Goal: Transaction & Acquisition: Purchase product/service

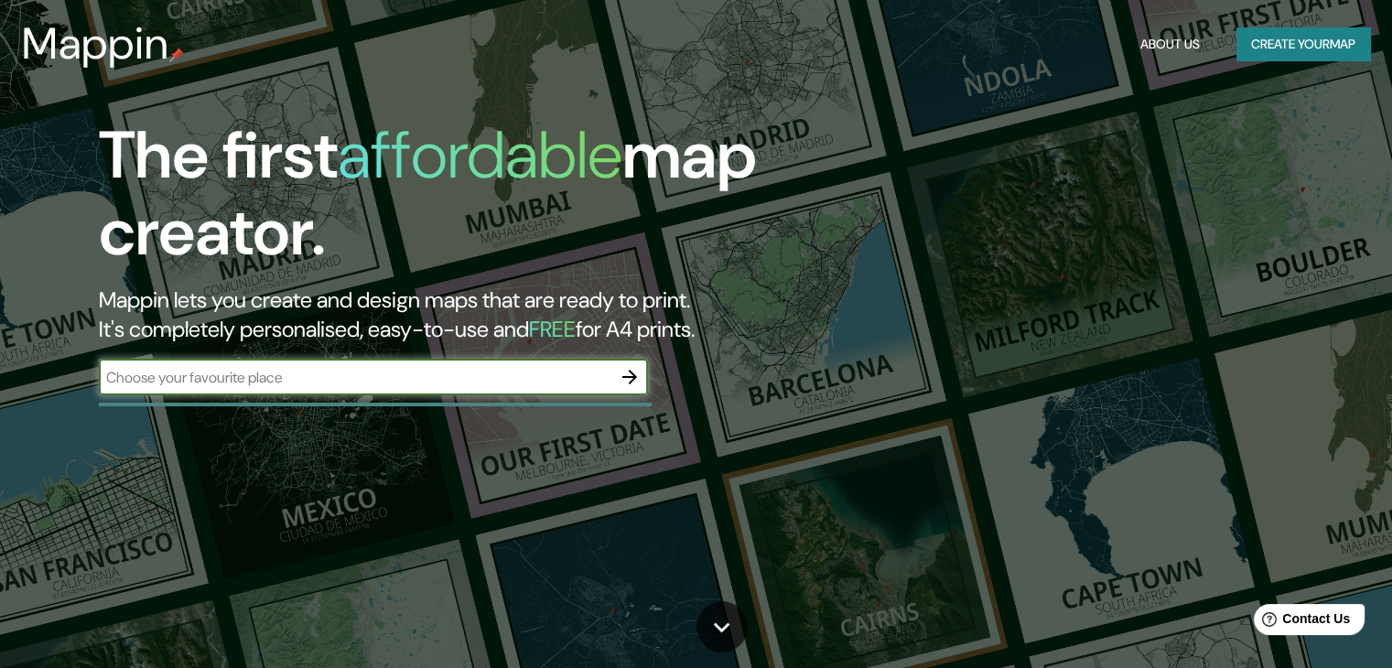
click at [418, 384] on input "text" at bounding box center [355, 377] width 512 height 21
type input "G"
type input "[GEOGRAPHIC_DATA], Rio negro, General roca"
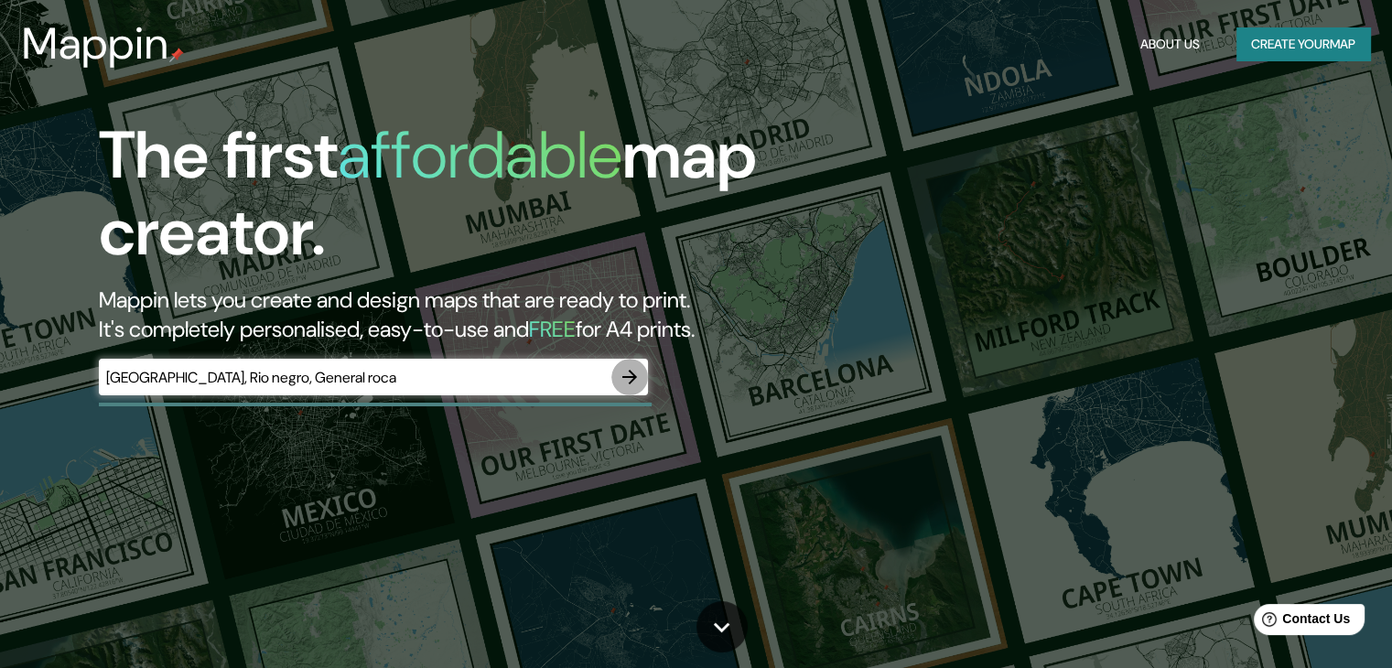
click at [633, 377] on icon "button" at bounding box center [629, 377] width 15 height 15
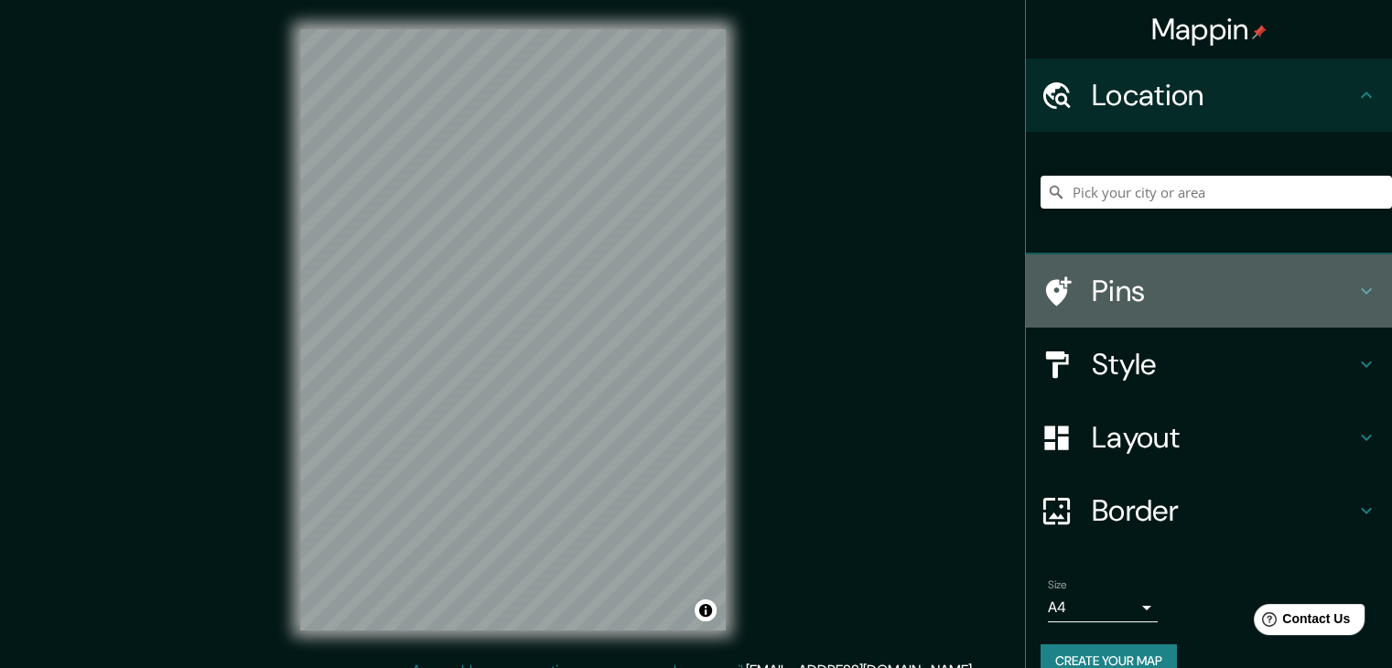
click at [1140, 287] on h4 "Pins" at bounding box center [1222, 291] width 263 height 37
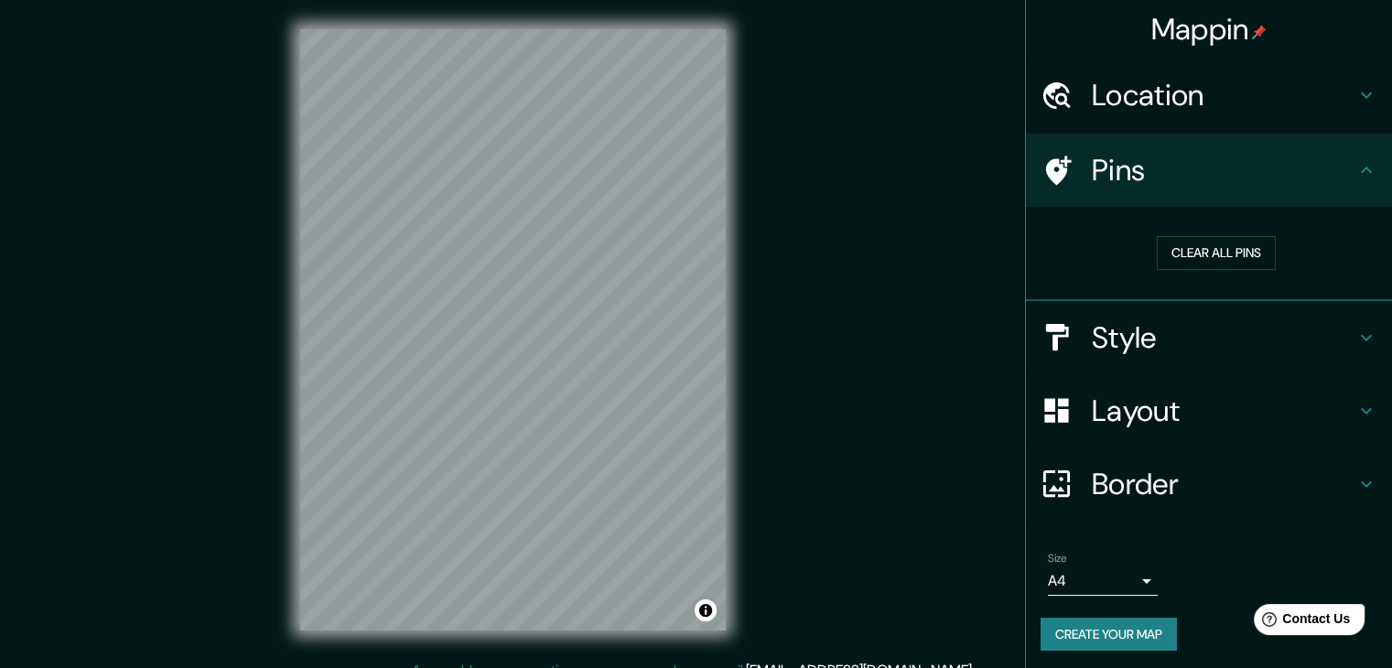
click at [1355, 336] on icon at bounding box center [1366, 338] width 22 height 22
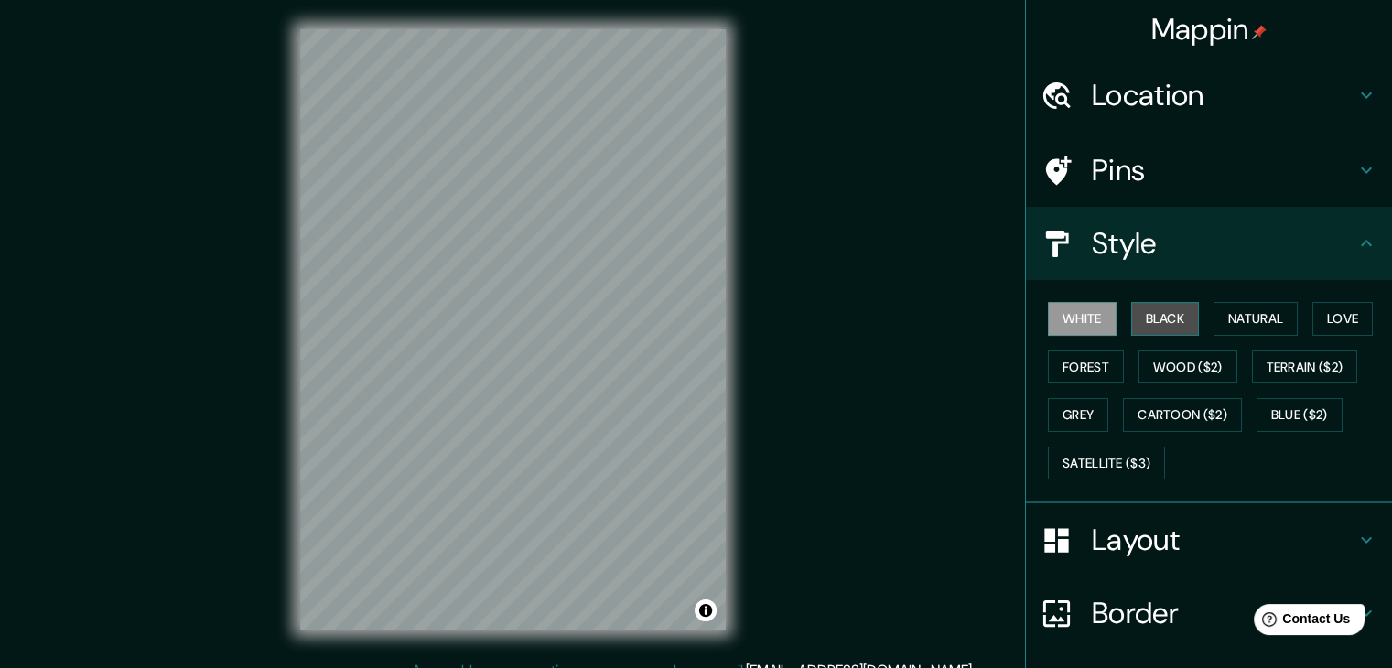
click at [1160, 315] on button "Black" at bounding box center [1165, 319] width 69 height 34
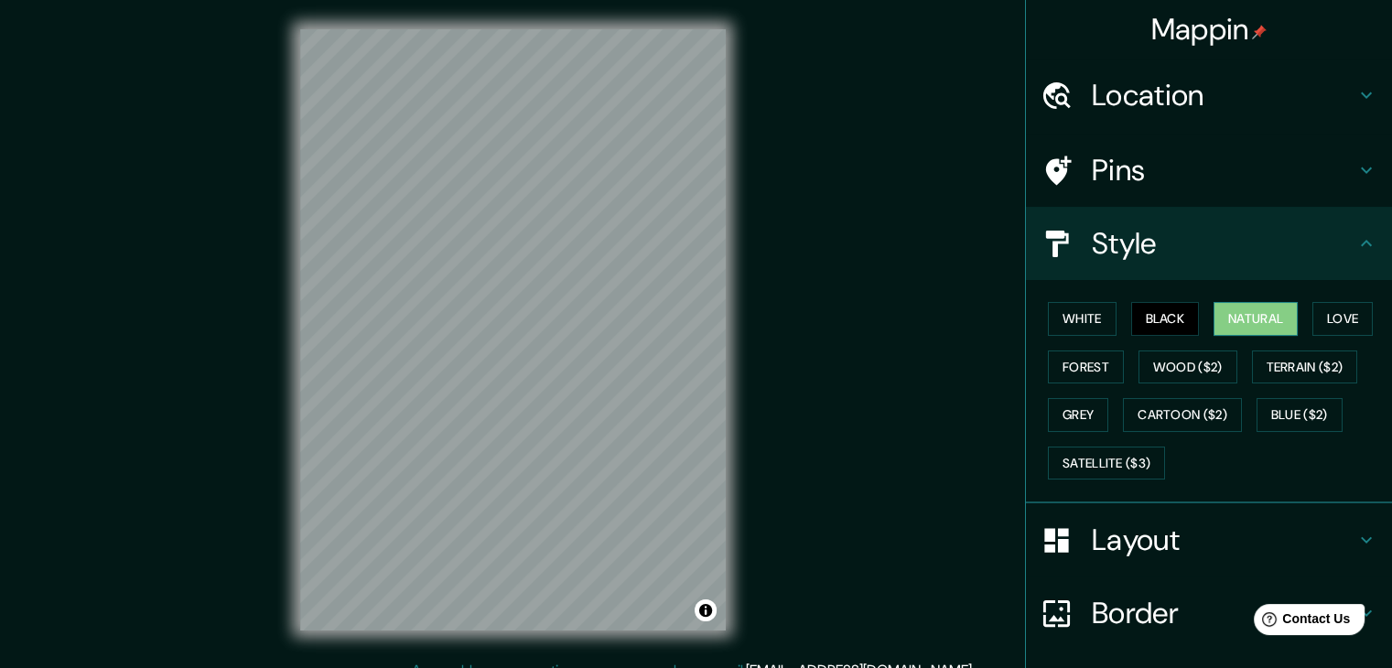
click at [1240, 318] on button "Natural" at bounding box center [1255, 319] width 84 height 34
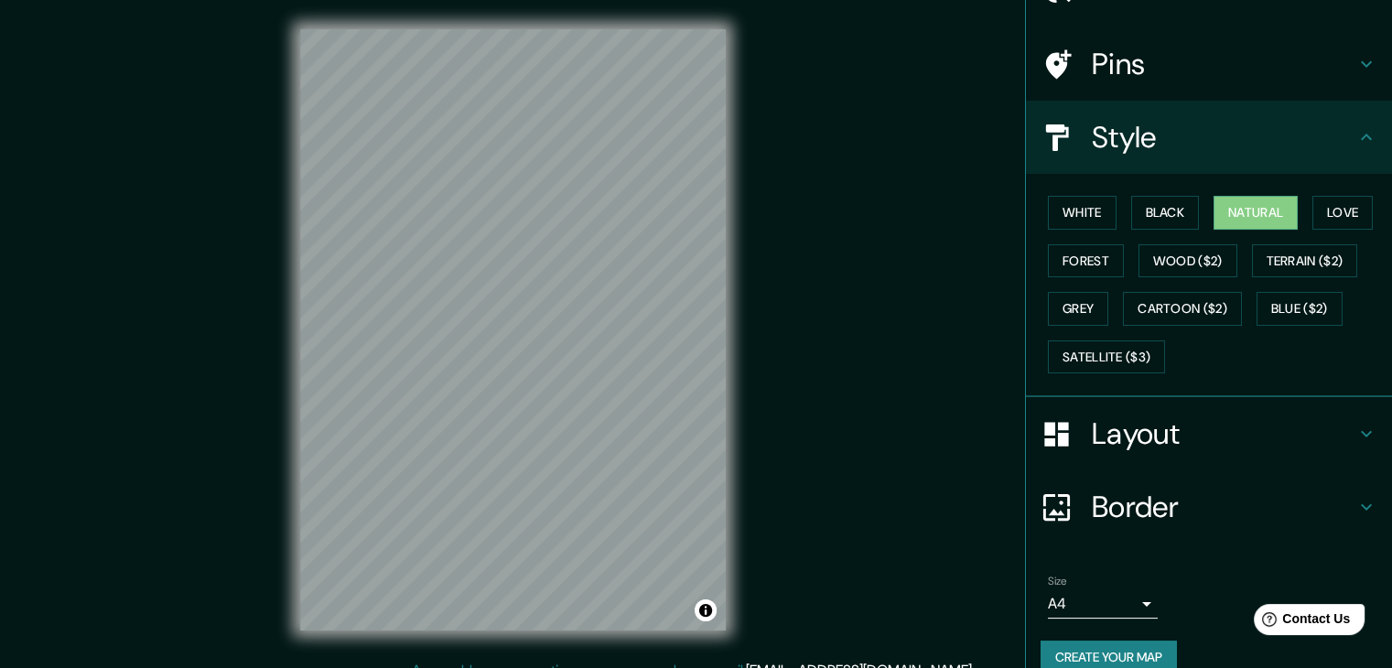
scroll to position [132, 0]
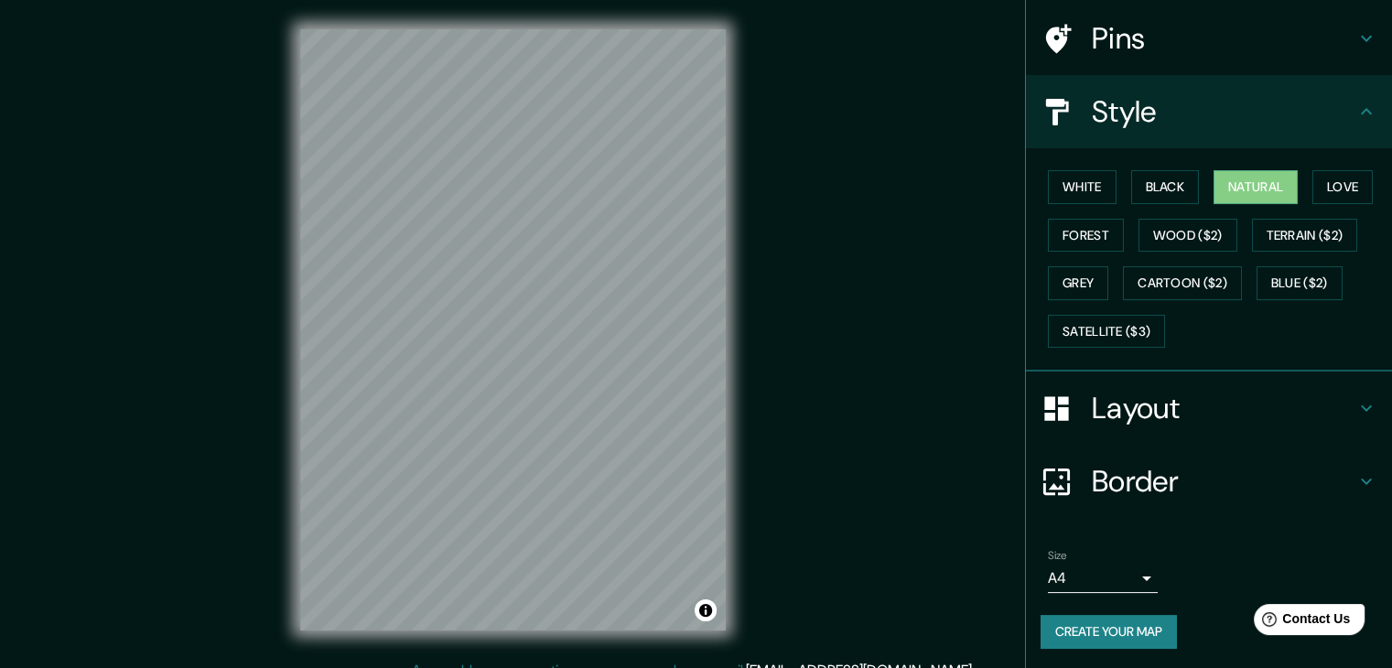
click at [1141, 405] on h4 "Layout" at bounding box center [1222, 408] width 263 height 37
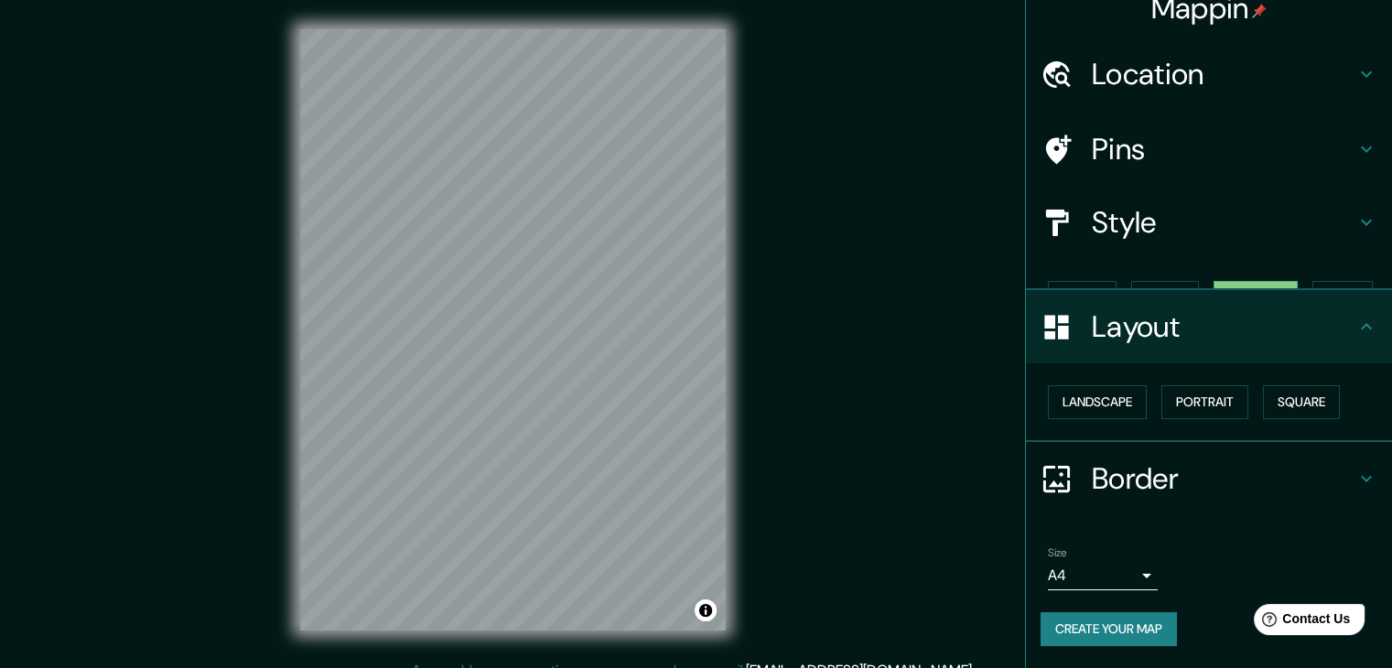
scroll to position [0, 0]
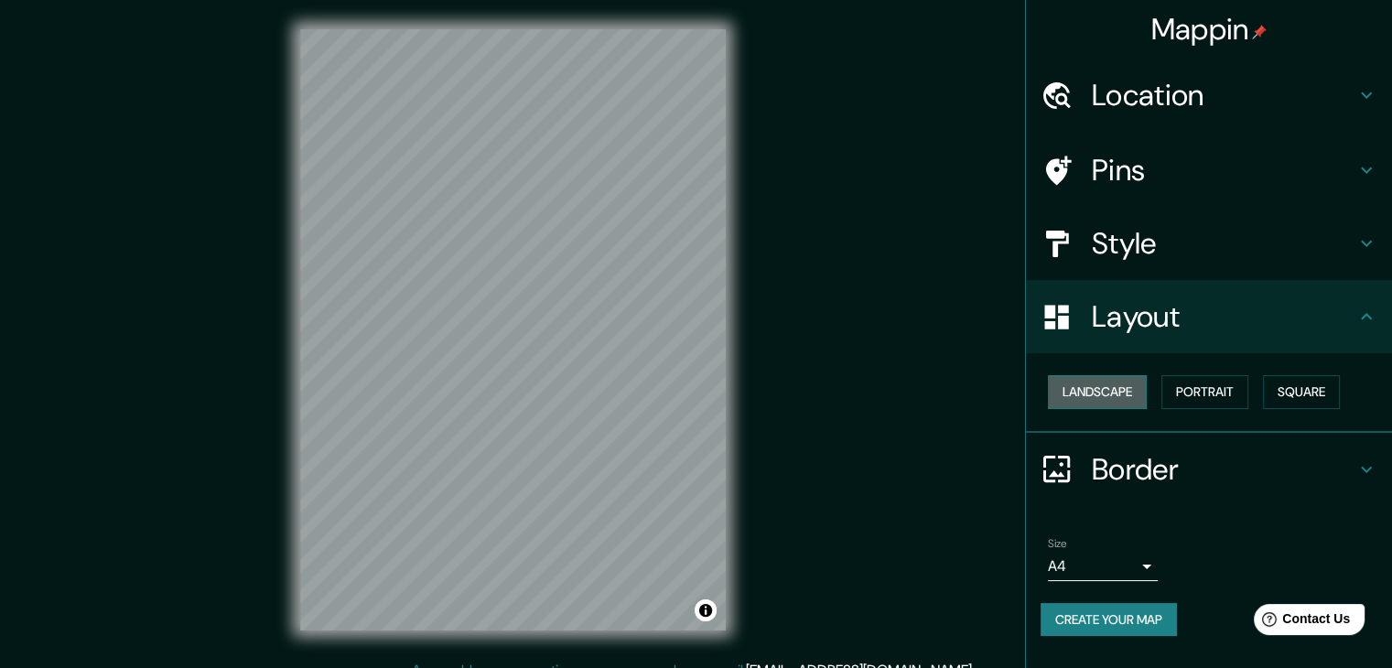
click at [1102, 392] on button "Landscape" at bounding box center [1097, 392] width 99 height 34
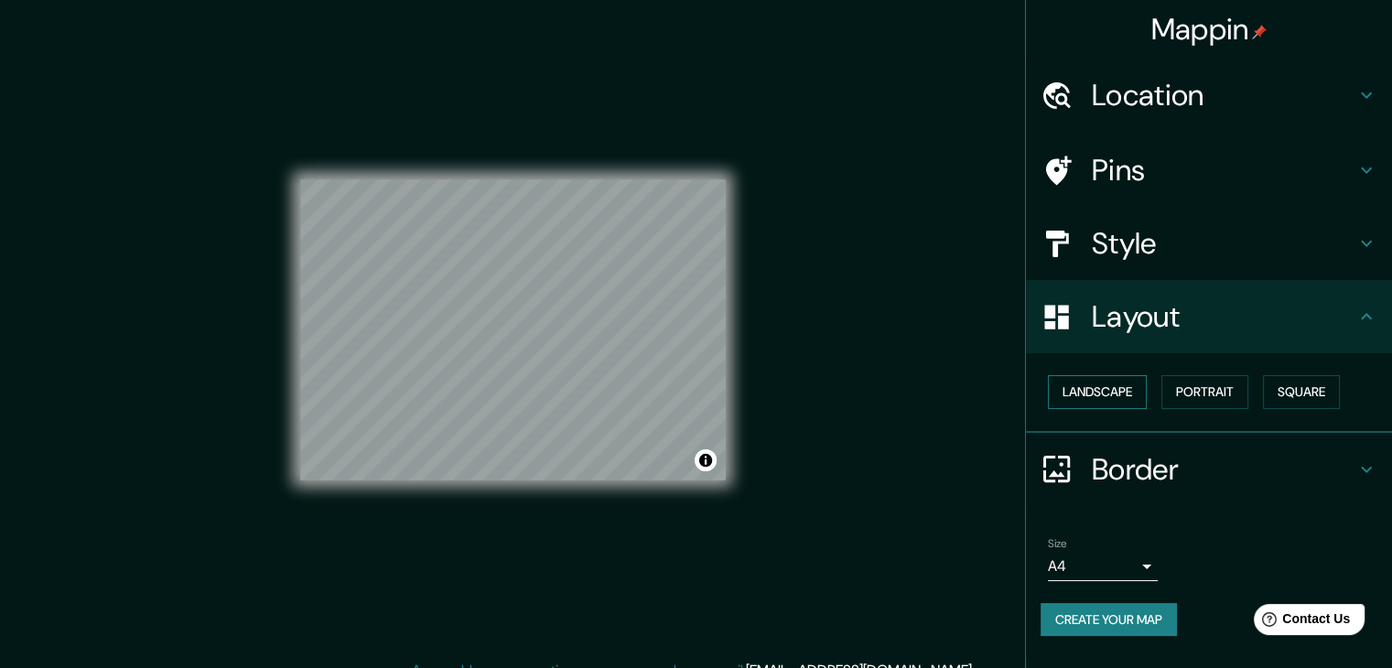
click at [1102, 392] on button "Landscape" at bounding box center [1097, 392] width 99 height 34
click at [1186, 392] on button "Portrait" at bounding box center [1204, 392] width 87 height 34
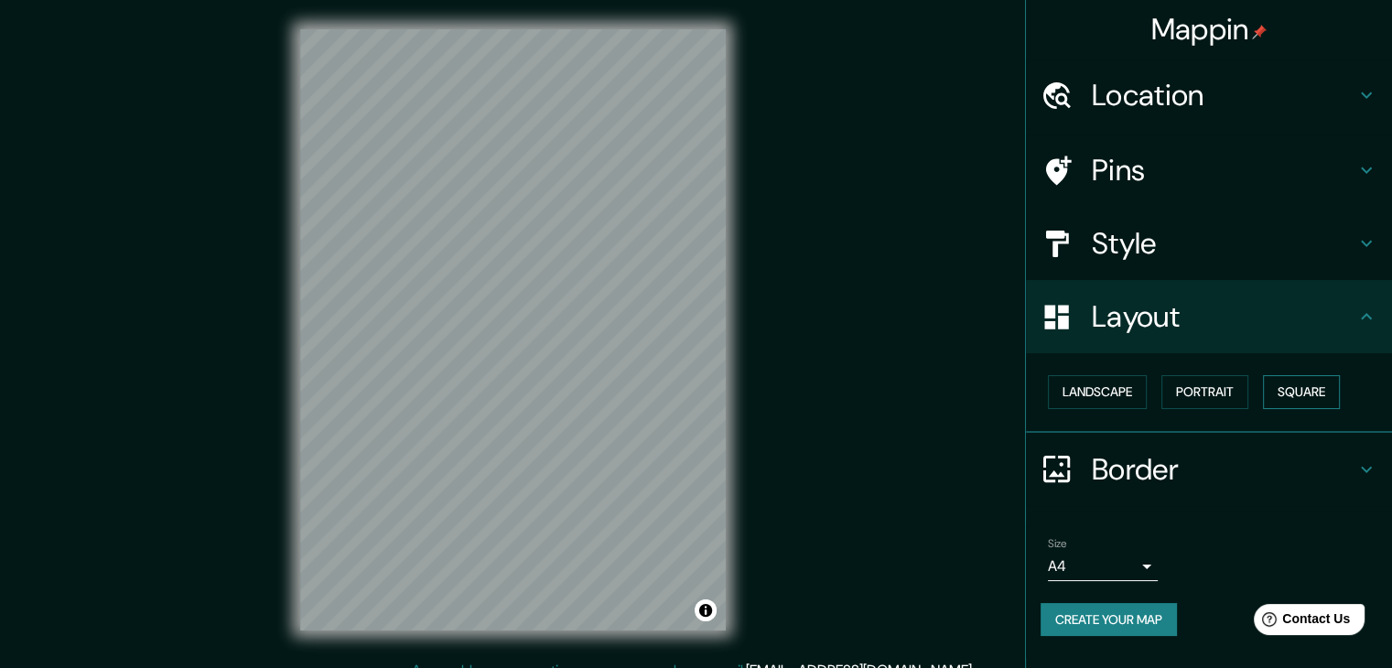
click at [1320, 378] on button "Square" at bounding box center [1301, 392] width 77 height 34
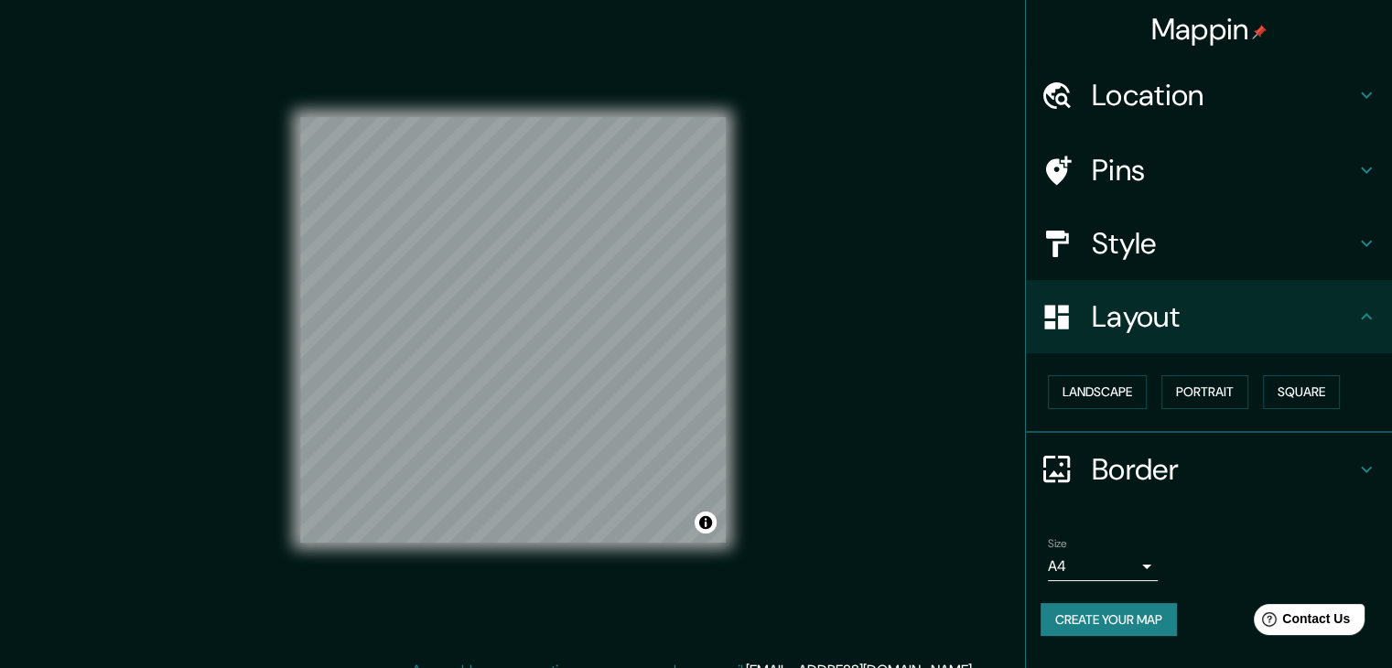
click at [1098, 473] on h4 "Border" at bounding box center [1222, 469] width 263 height 37
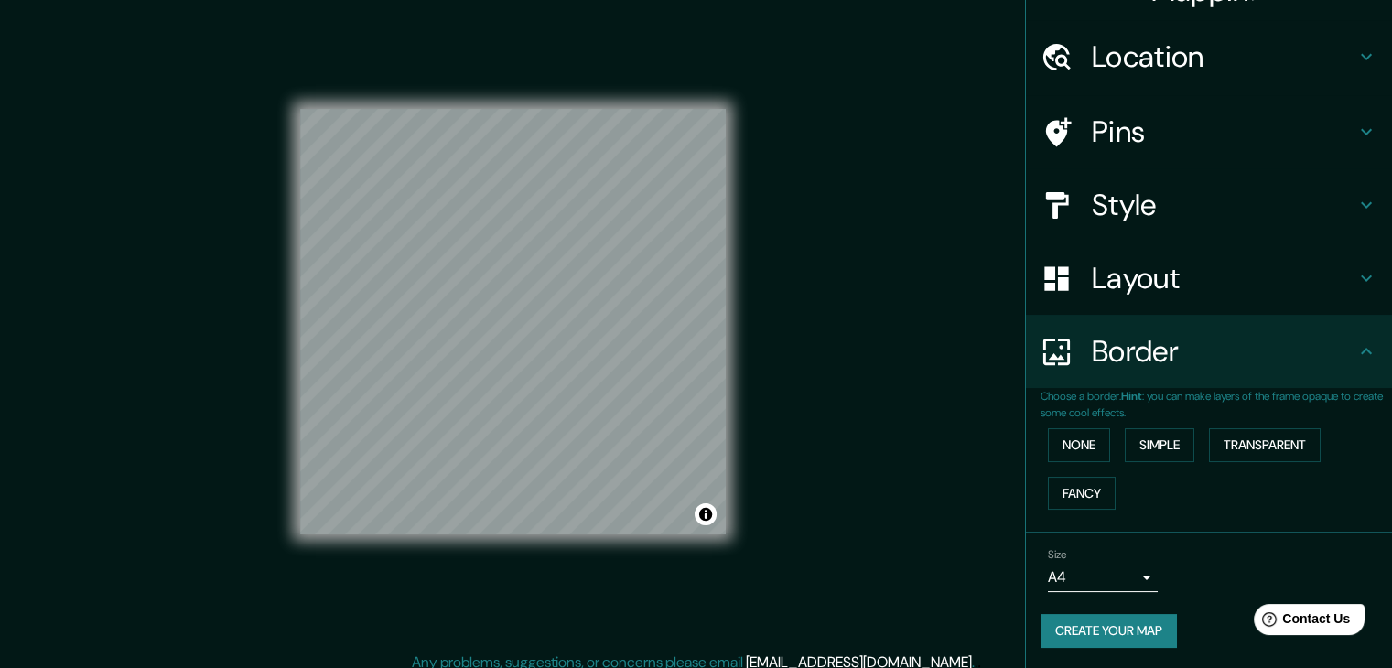
scroll to position [21, 0]
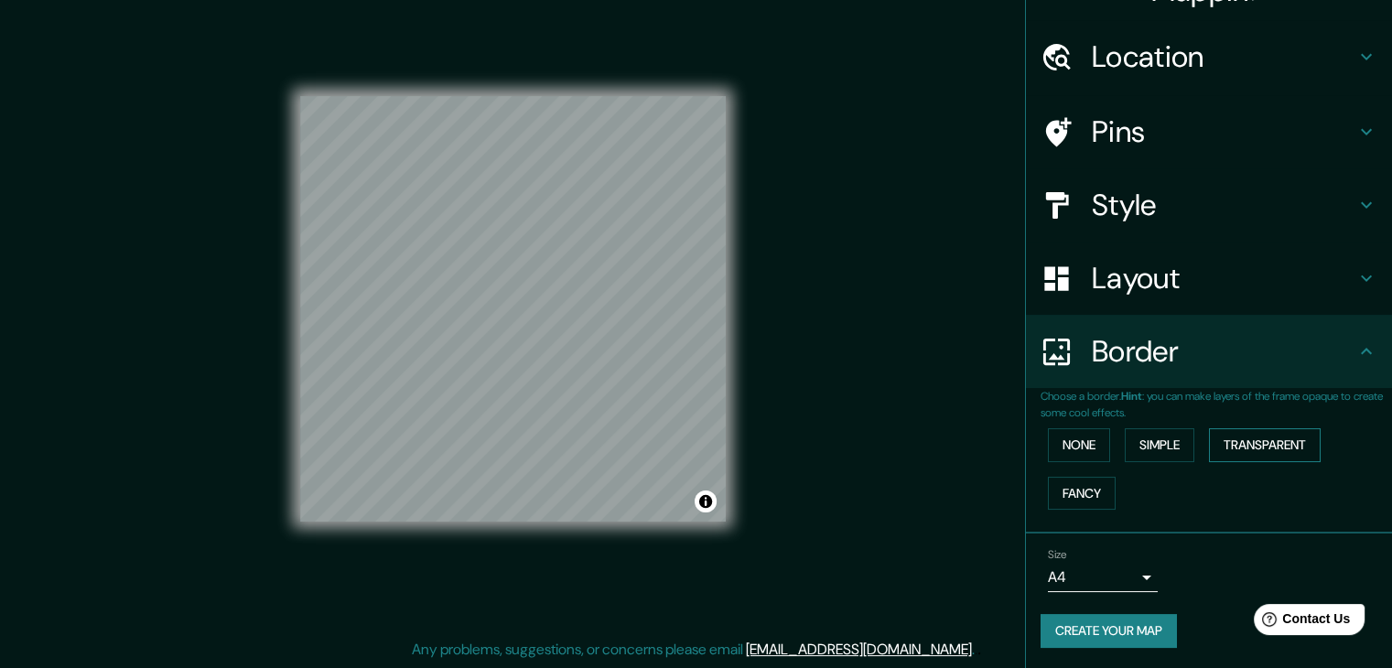
click at [1241, 447] on button "Transparent" at bounding box center [1265, 445] width 112 height 34
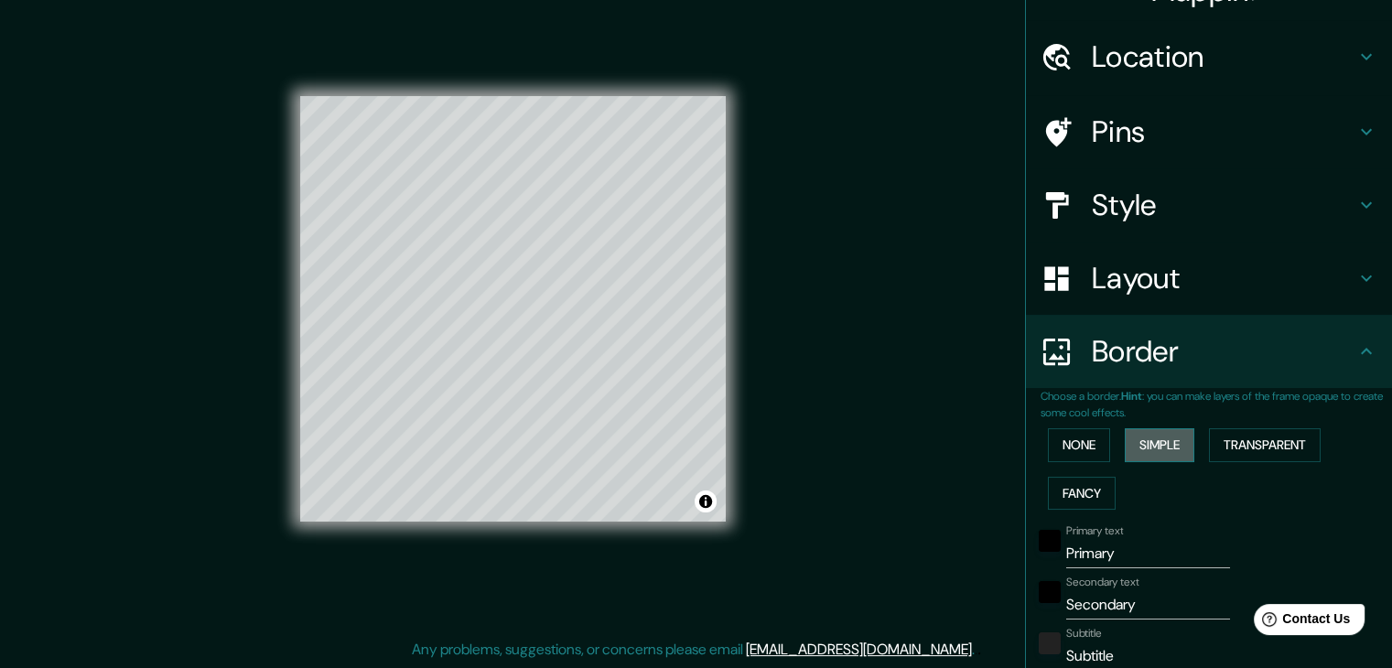
click at [1166, 443] on button "Simple" at bounding box center [1159, 445] width 70 height 34
click at [1057, 445] on button "None" at bounding box center [1079, 445] width 62 height 34
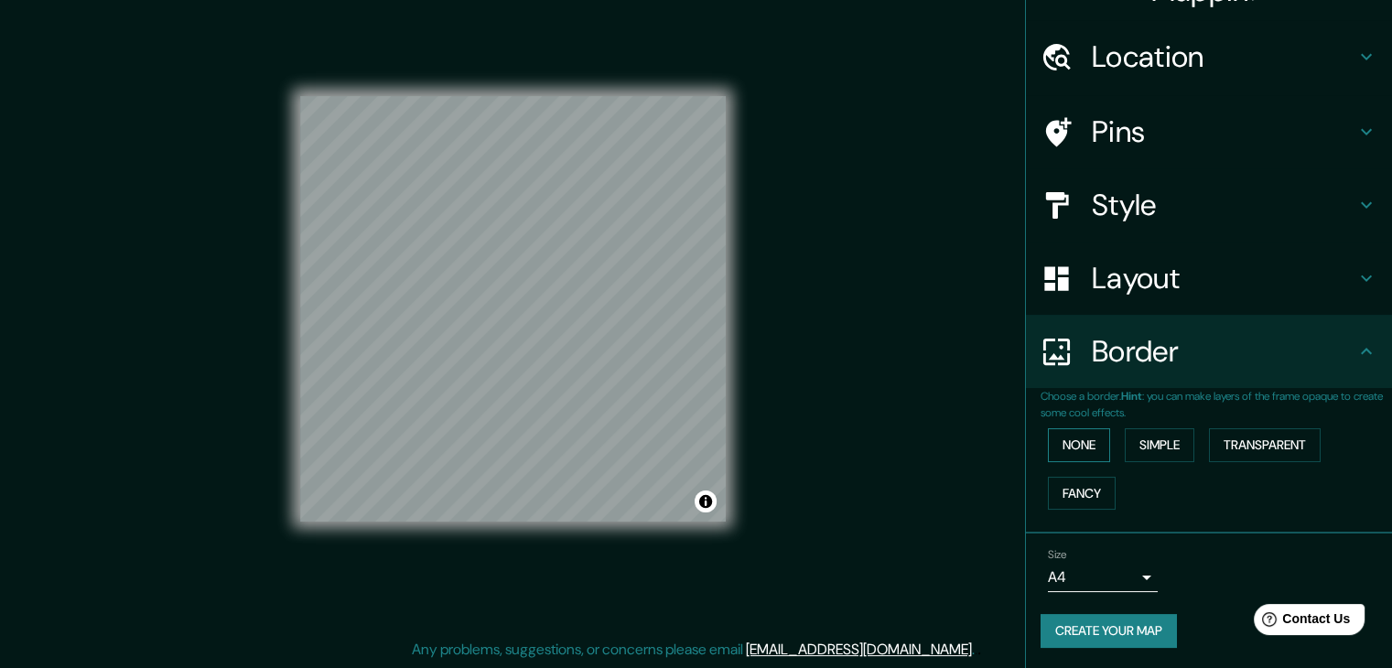
click at [1065, 442] on button "None" at bounding box center [1079, 445] width 62 height 34
click at [1087, 499] on button "Fancy" at bounding box center [1082, 494] width 68 height 34
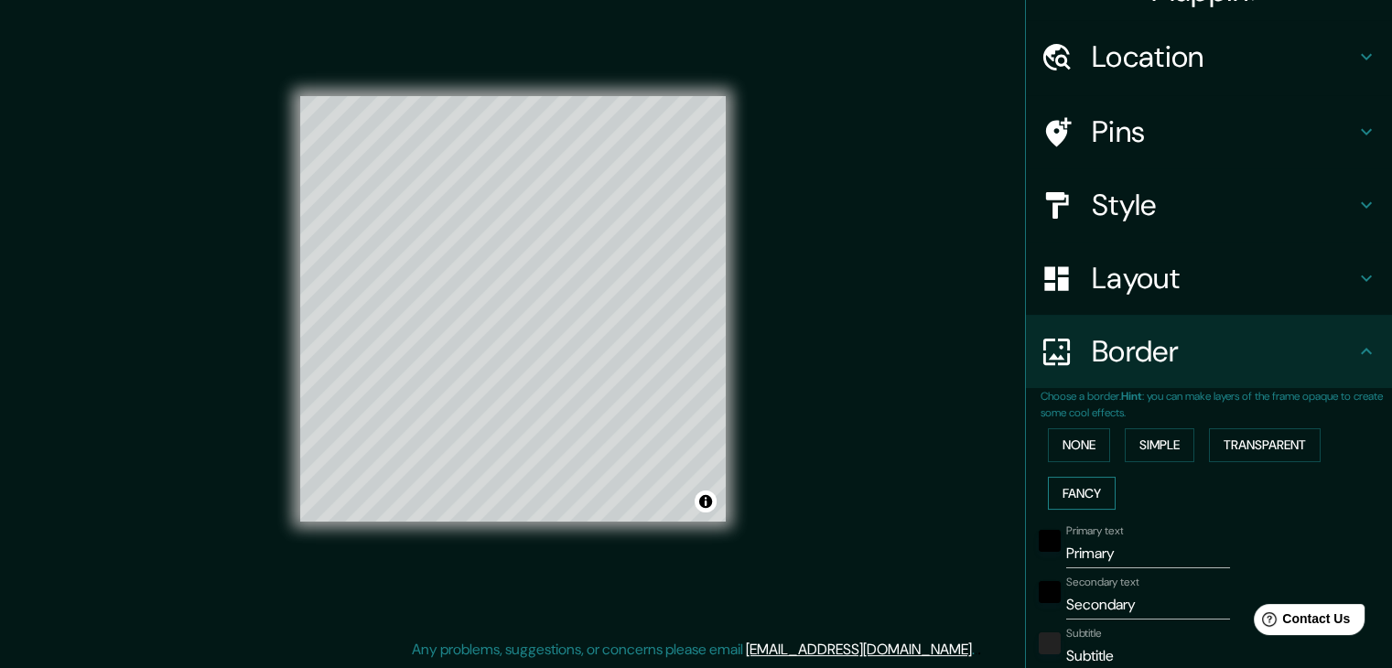
click at [1080, 491] on button "Fancy" at bounding box center [1082, 494] width 68 height 34
type input "37"
type input "19"
click at [1066, 459] on button "None" at bounding box center [1079, 445] width 62 height 34
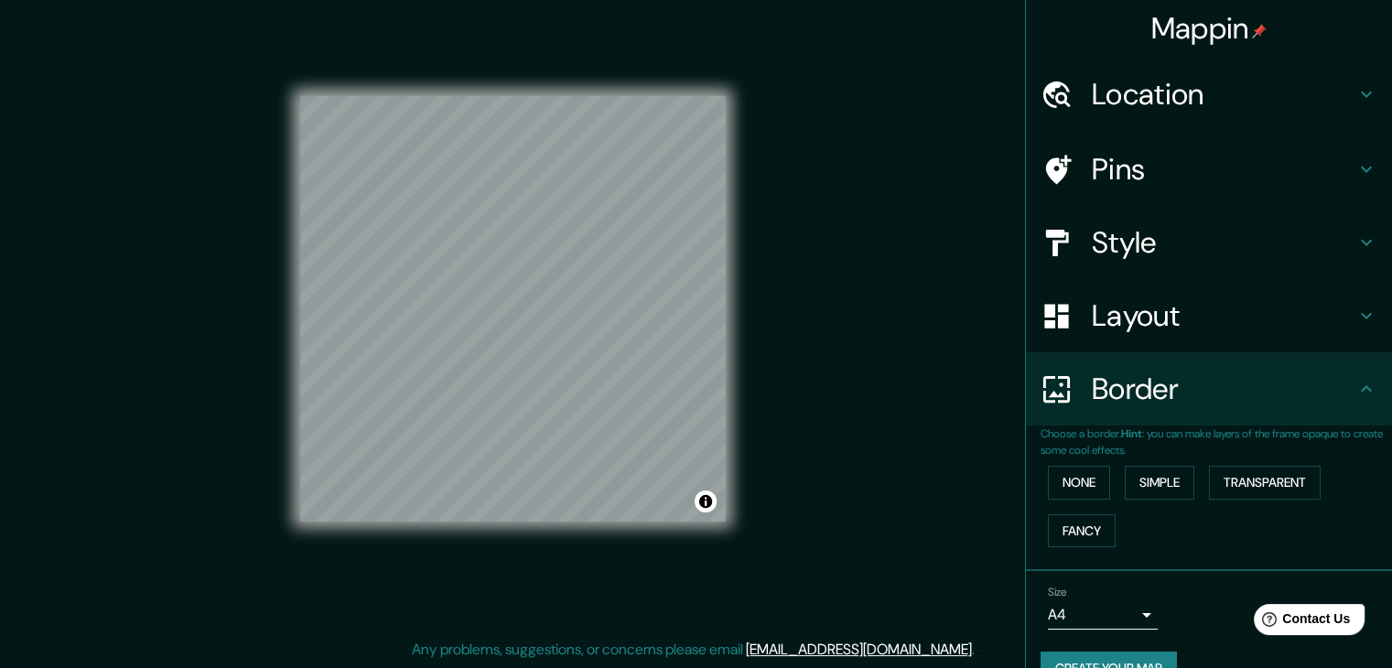
scroll to position [0, 0]
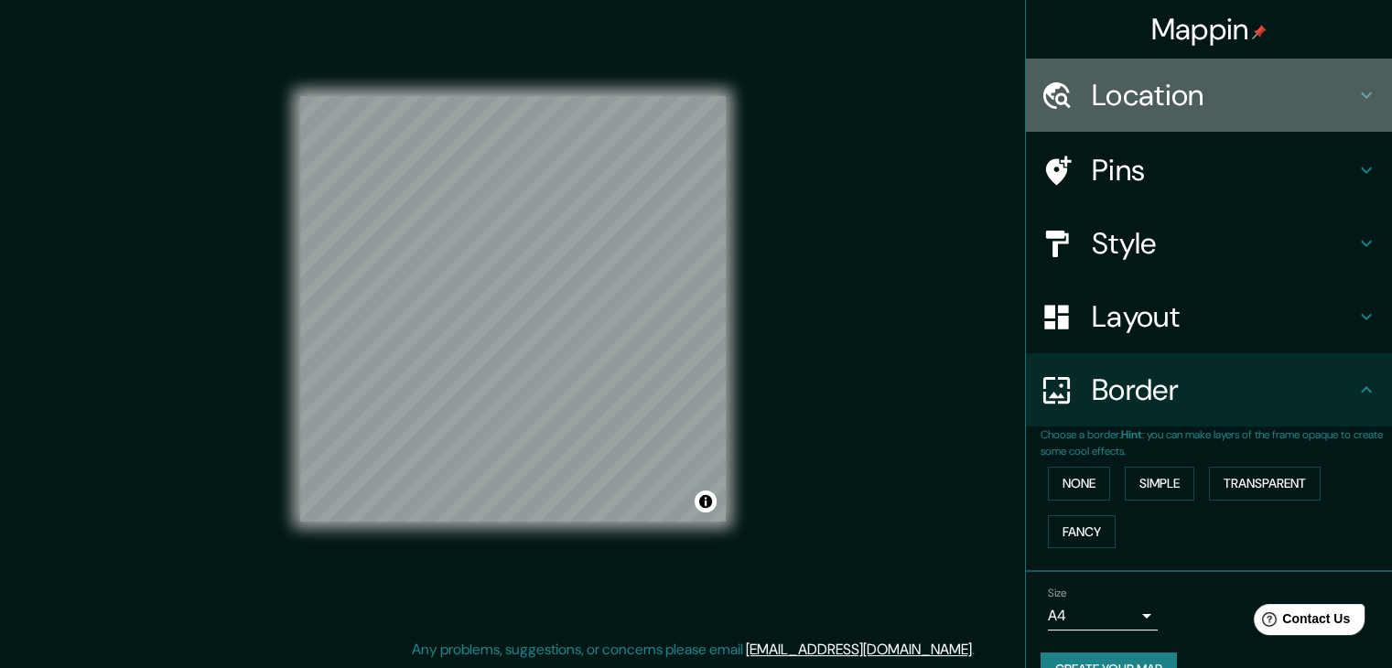
click at [1193, 96] on h4 "Location" at bounding box center [1222, 95] width 263 height 37
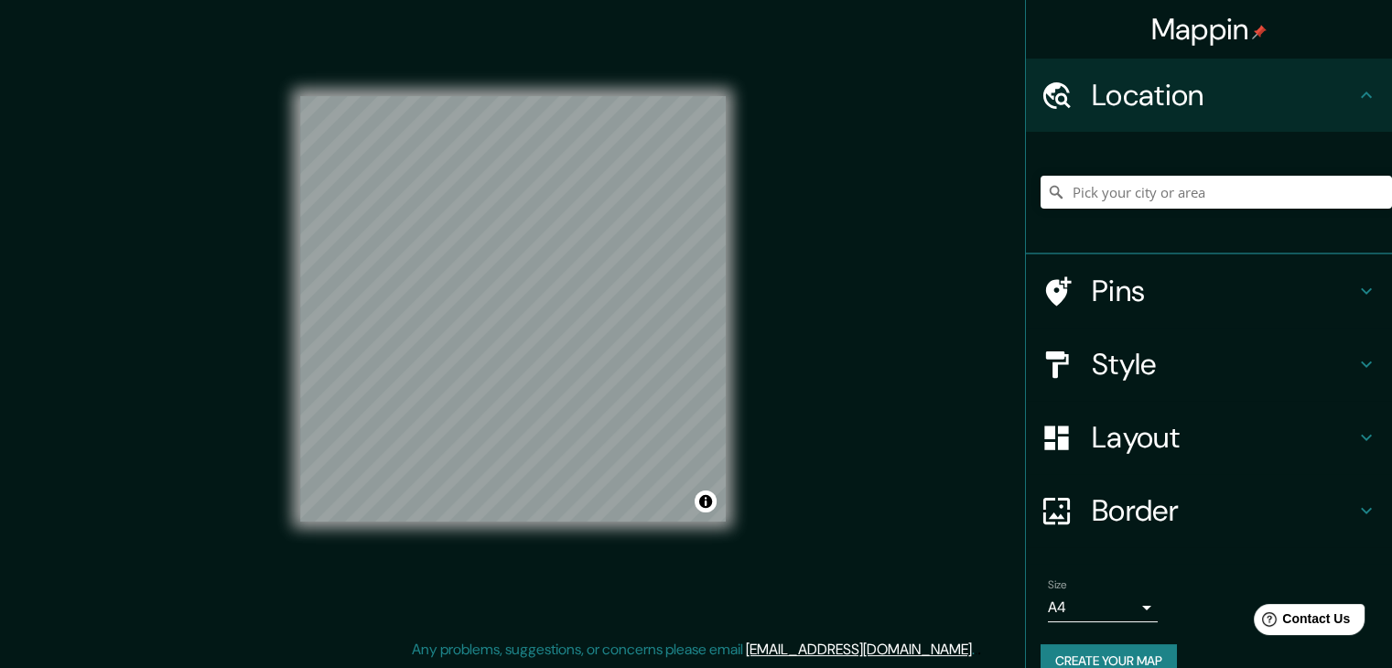
click at [1145, 281] on h4 "Pins" at bounding box center [1222, 291] width 263 height 37
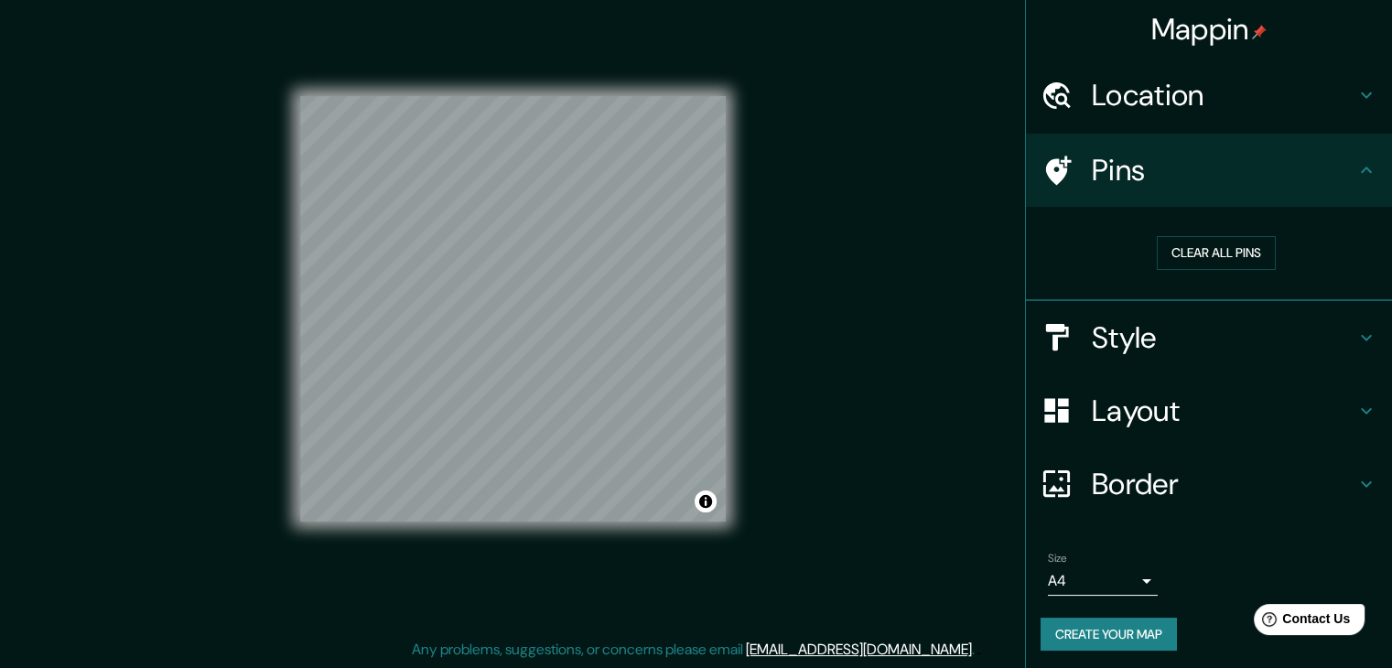
click at [1171, 330] on h4 "Style" at bounding box center [1222, 337] width 263 height 37
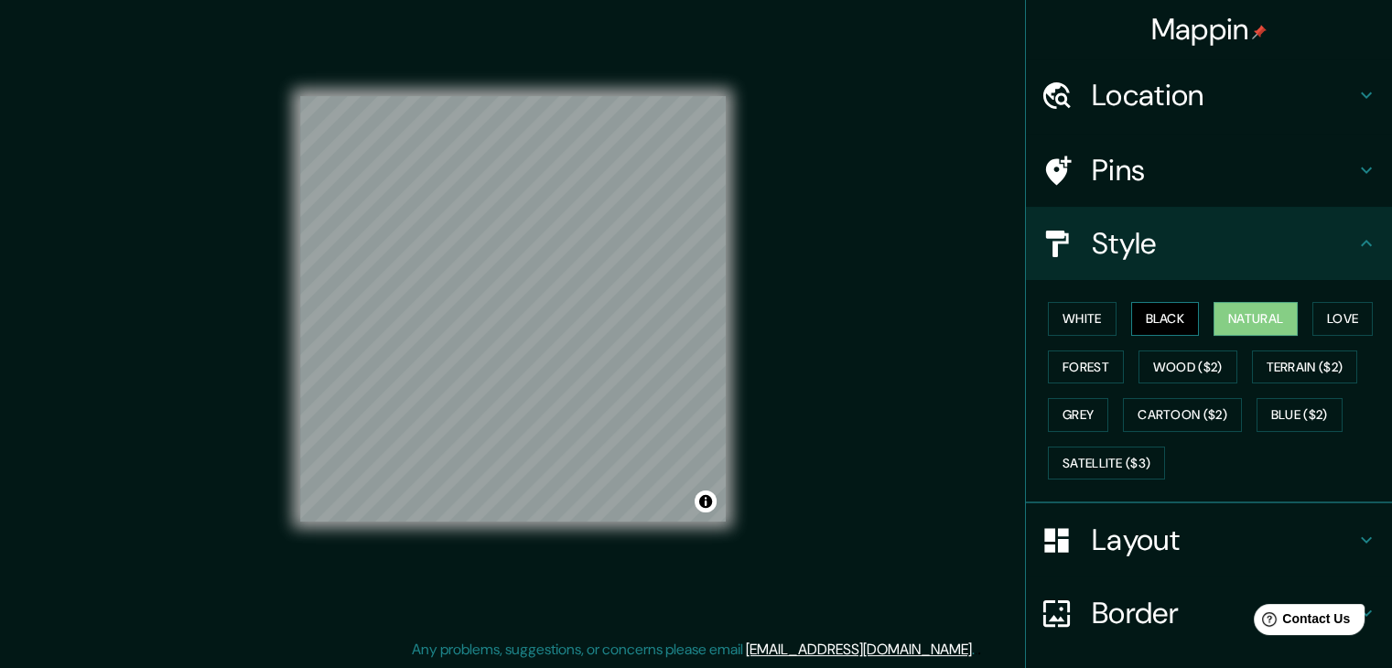
click at [1161, 317] on button "Black" at bounding box center [1165, 319] width 69 height 34
click at [1247, 312] on button "Natural" at bounding box center [1255, 319] width 84 height 34
click at [1318, 317] on button "Love" at bounding box center [1342, 319] width 60 height 34
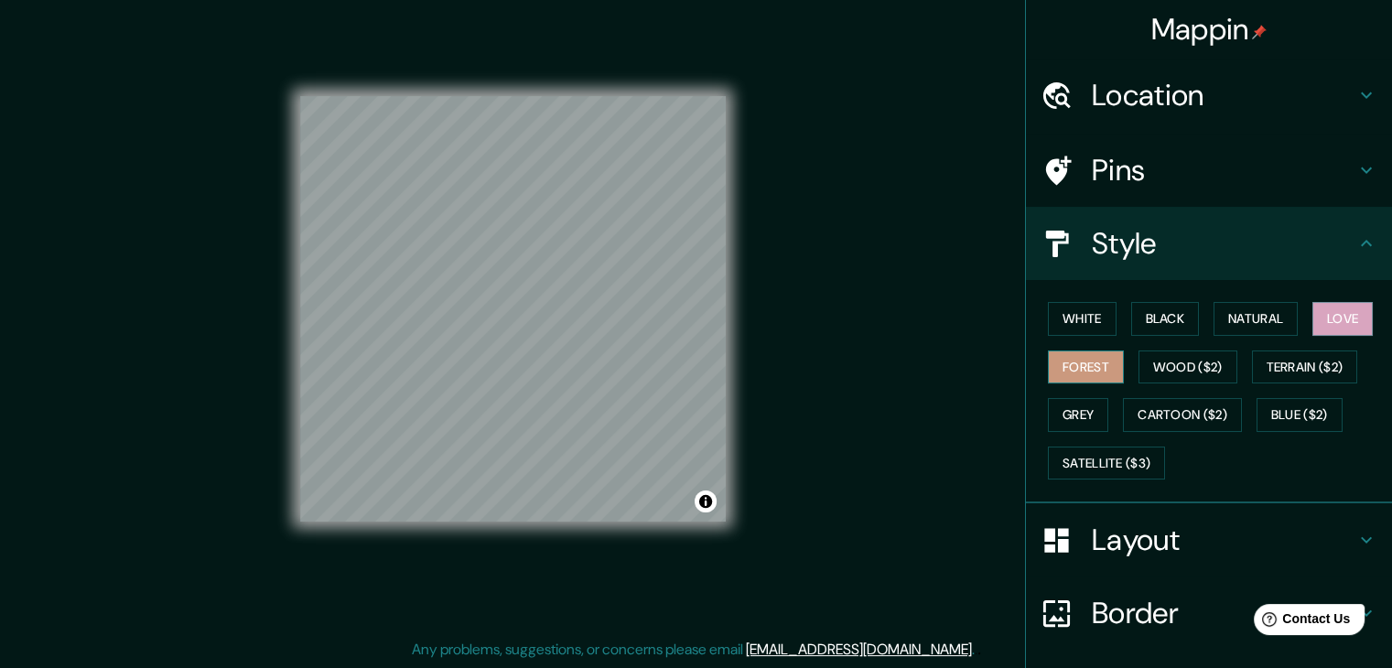
click at [1077, 371] on button "Forest" at bounding box center [1086, 367] width 76 height 34
click at [1183, 368] on button "Wood ($2)" at bounding box center [1187, 367] width 99 height 34
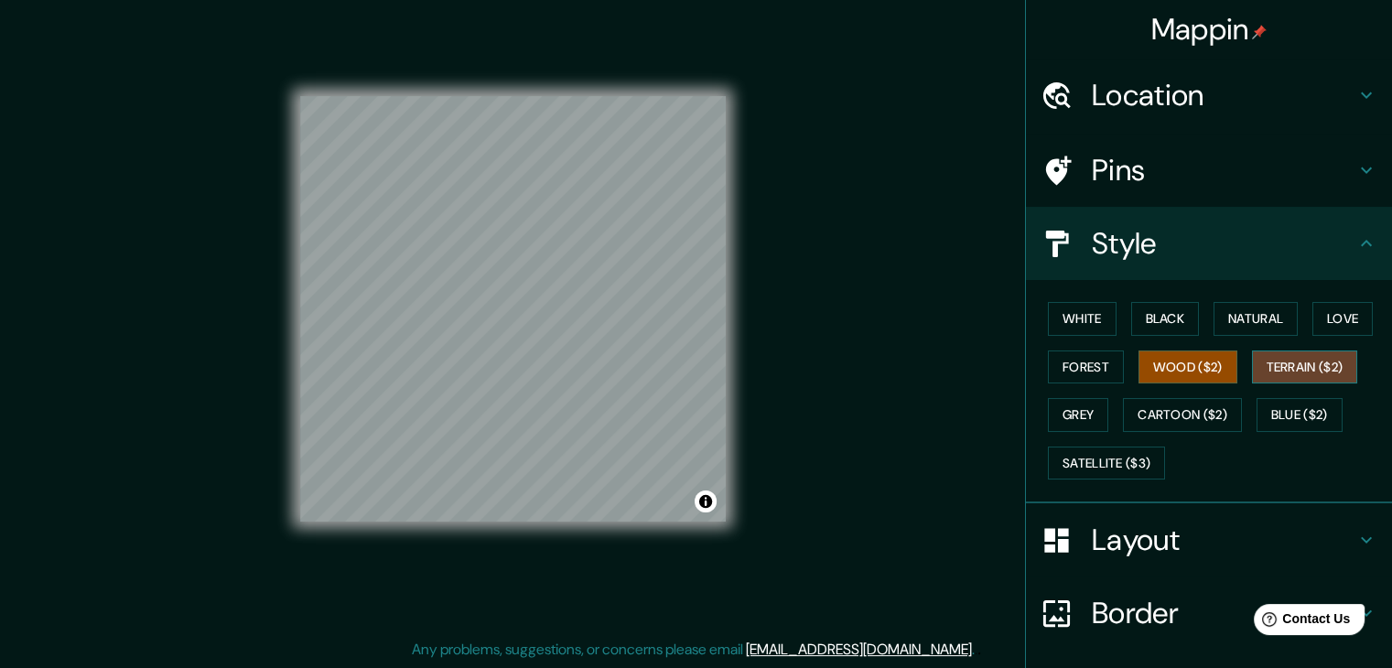
click at [1270, 370] on button "Terrain ($2)" at bounding box center [1305, 367] width 106 height 34
click at [1184, 371] on button "Wood ($2)" at bounding box center [1187, 367] width 99 height 34
click at [1076, 414] on button "Grey" at bounding box center [1078, 415] width 60 height 34
click at [1355, 234] on icon at bounding box center [1366, 243] width 22 height 22
click at [1359, 253] on icon at bounding box center [1366, 243] width 22 height 22
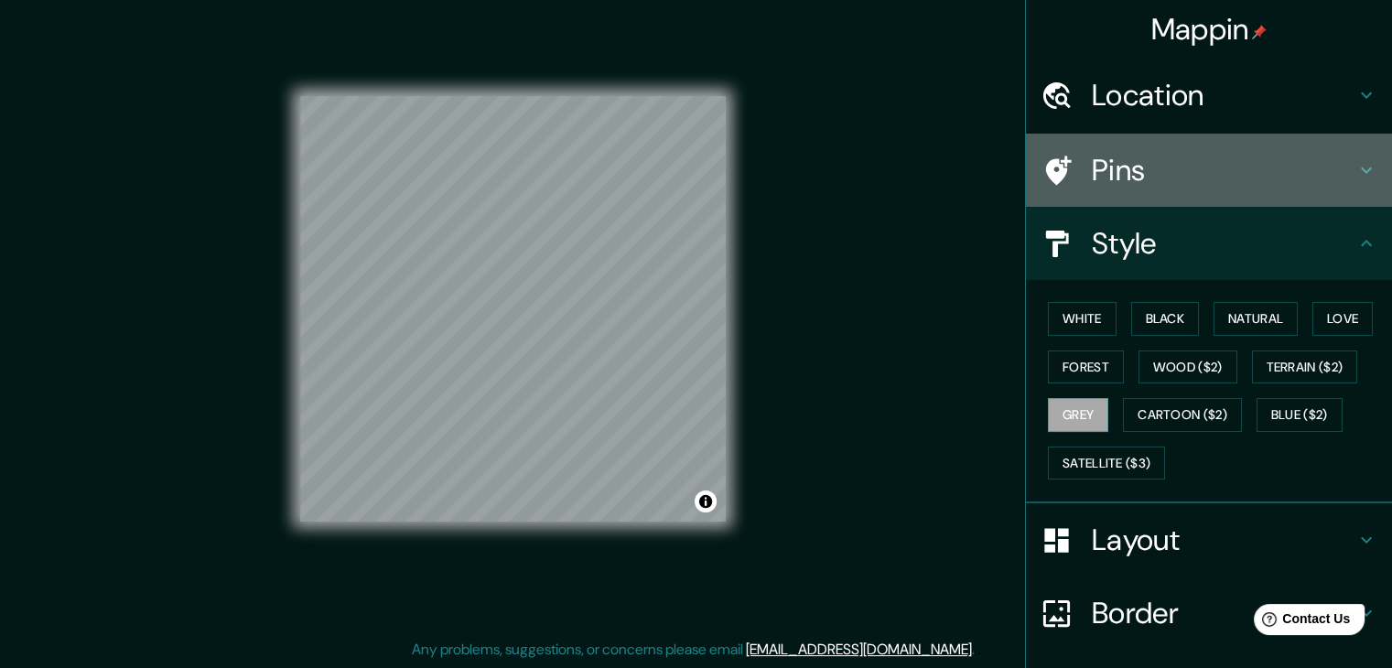
click at [1125, 154] on h4 "Pins" at bounding box center [1222, 170] width 263 height 37
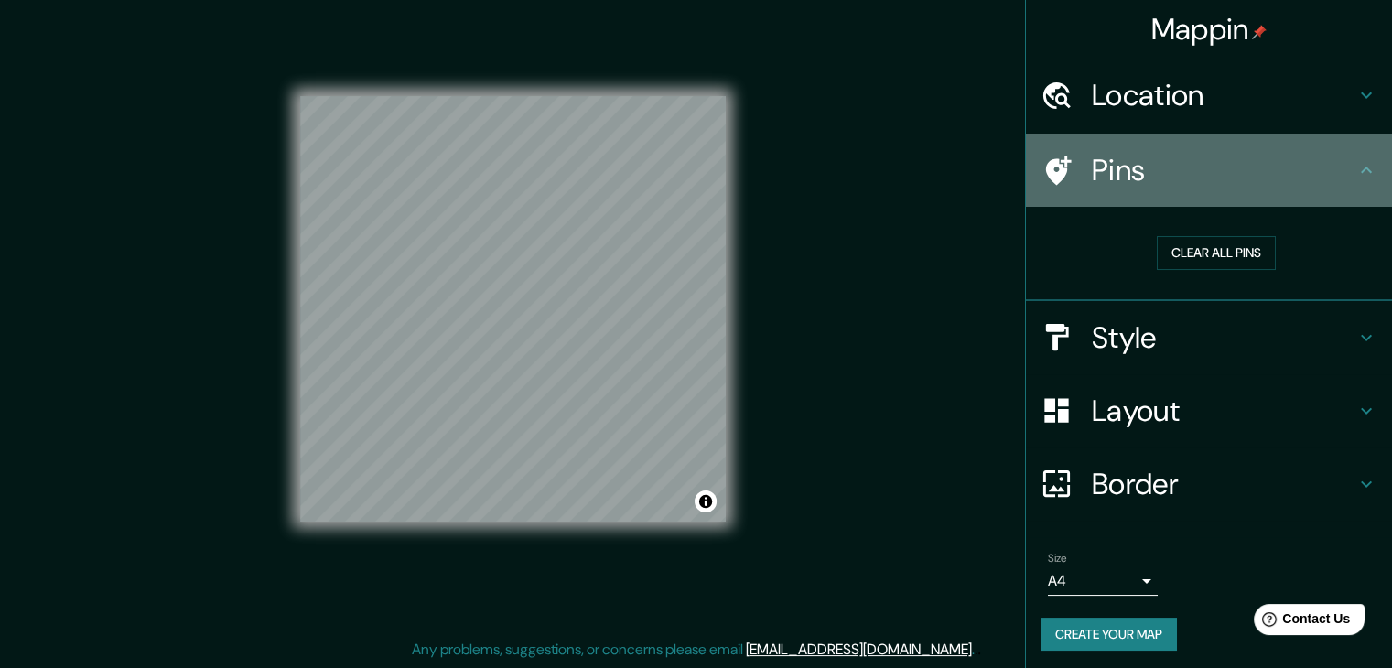
drag, startPoint x: 1354, startPoint y: 165, endPoint x: 1350, endPoint y: 146, distance: 18.7
click at [1355, 165] on icon at bounding box center [1366, 170] width 22 height 22
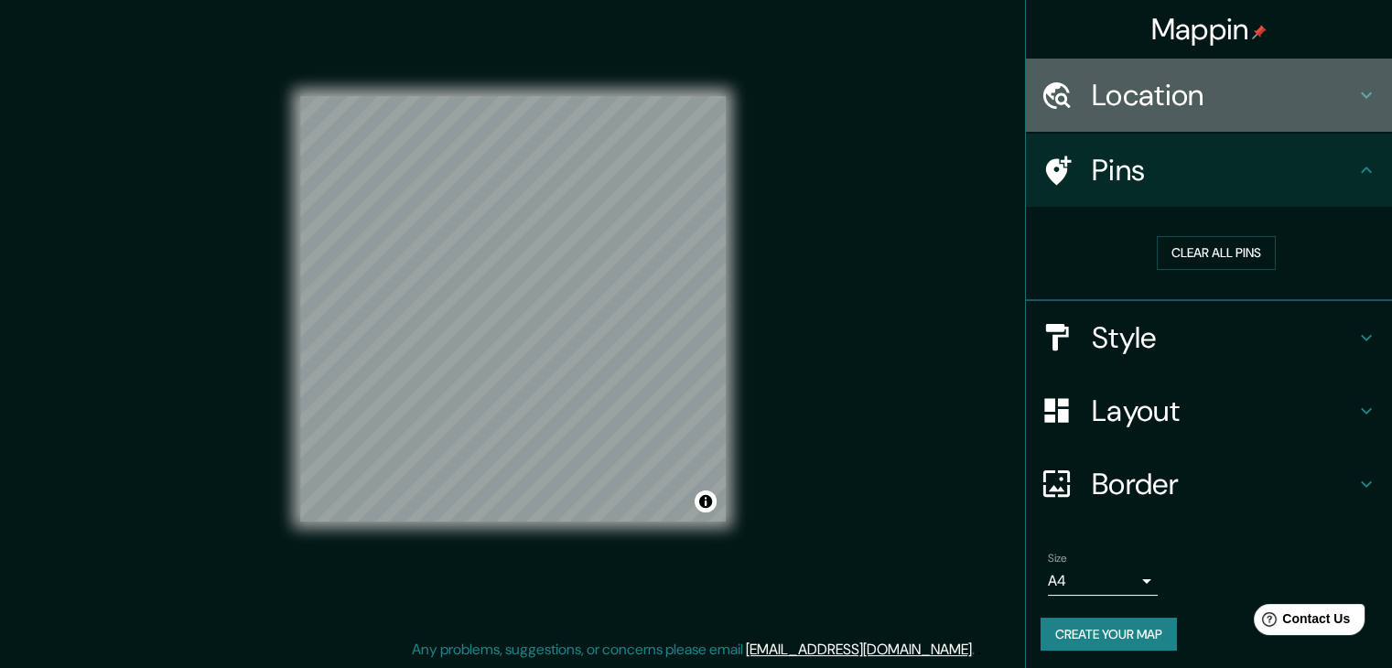
click at [1355, 91] on icon at bounding box center [1366, 95] width 22 height 22
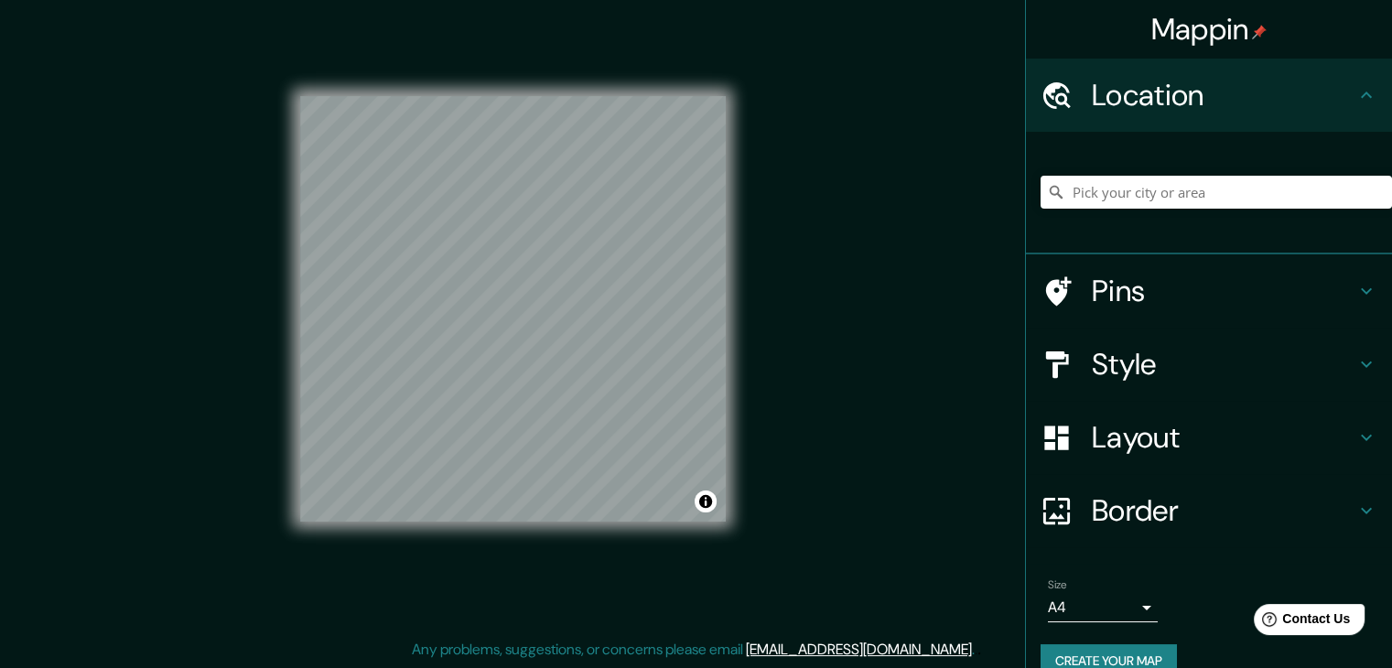
click at [1355, 91] on icon at bounding box center [1366, 95] width 22 height 22
